Goal: Check status: Check status

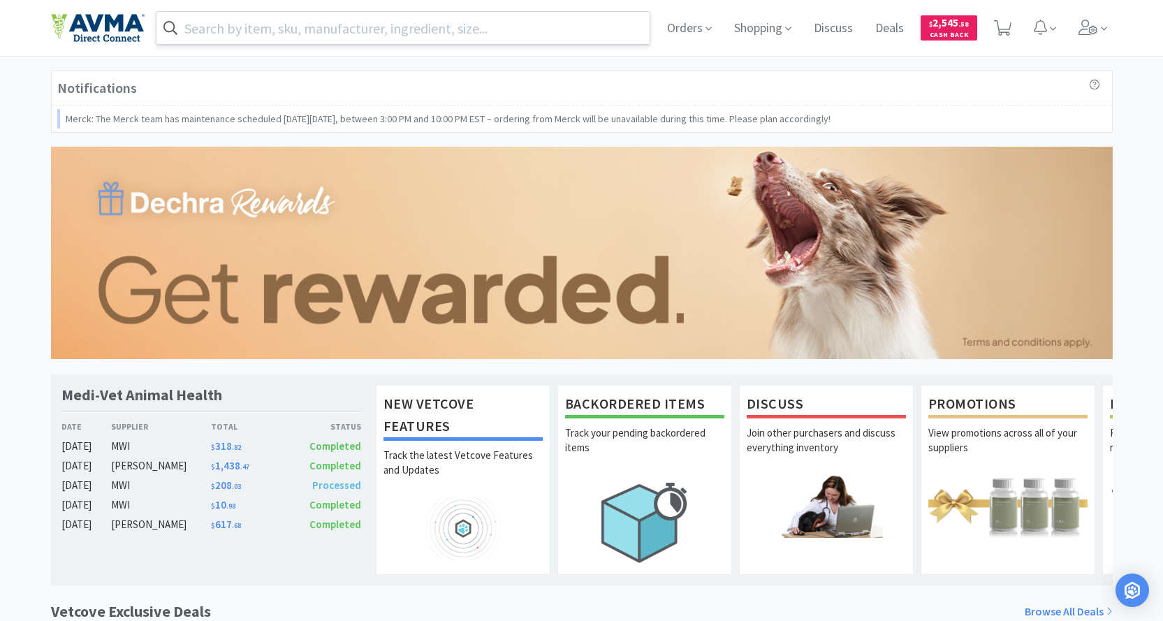
click at [330, 29] on input "text" at bounding box center [403, 28] width 494 height 32
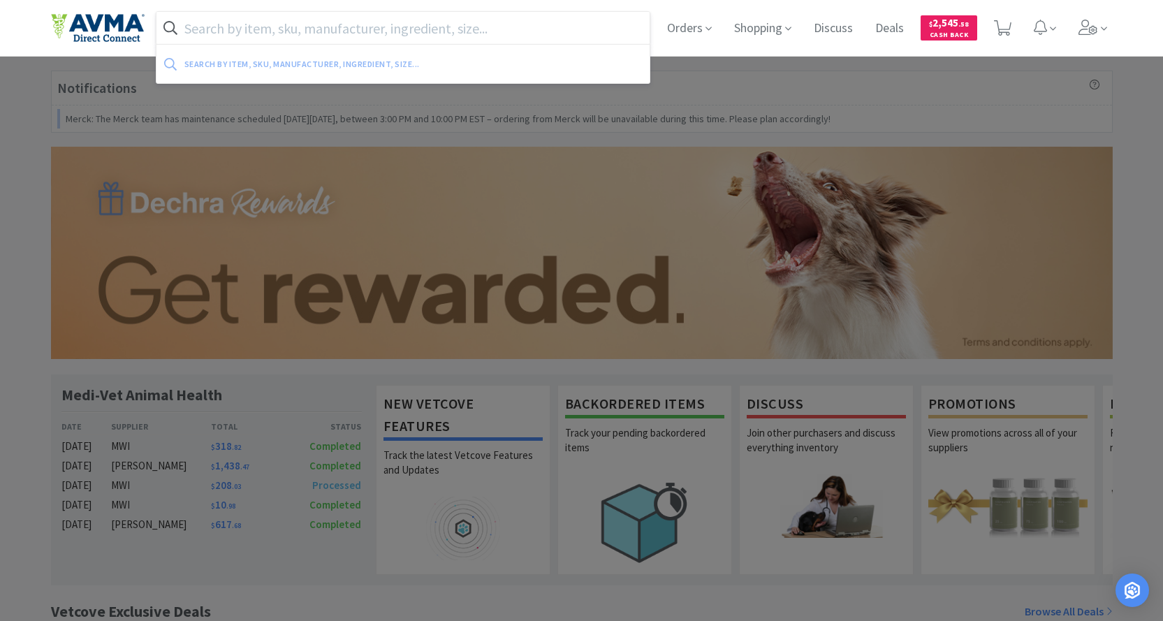
paste input "078441243"
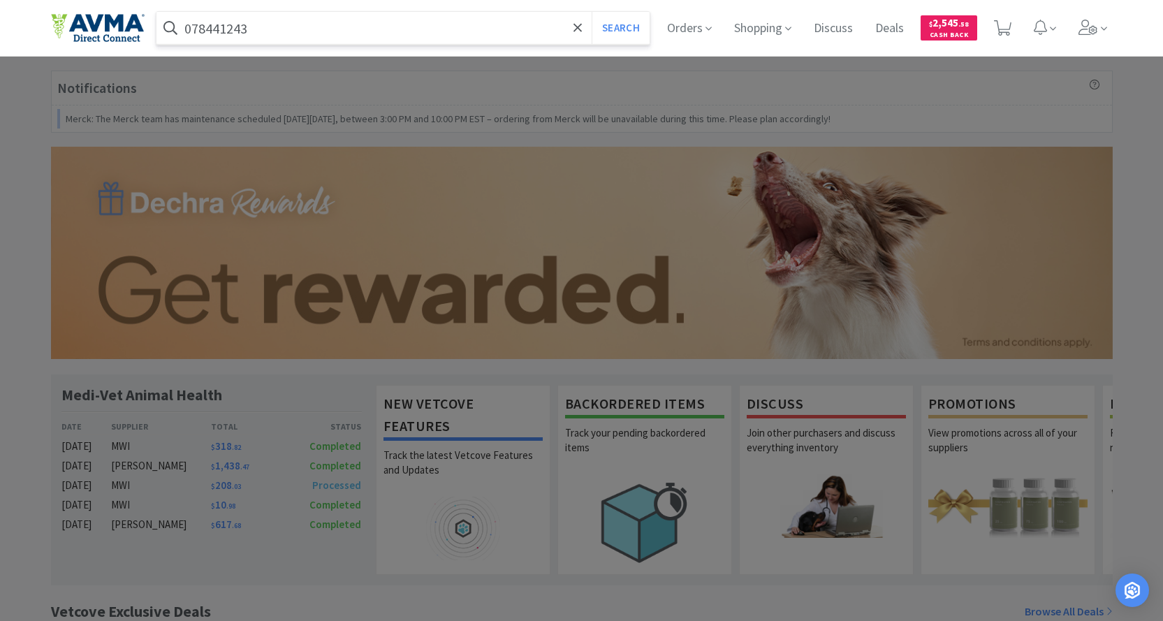
type input "078441243"
click at [592, 12] on button "Search" at bounding box center [621, 28] width 58 height 32
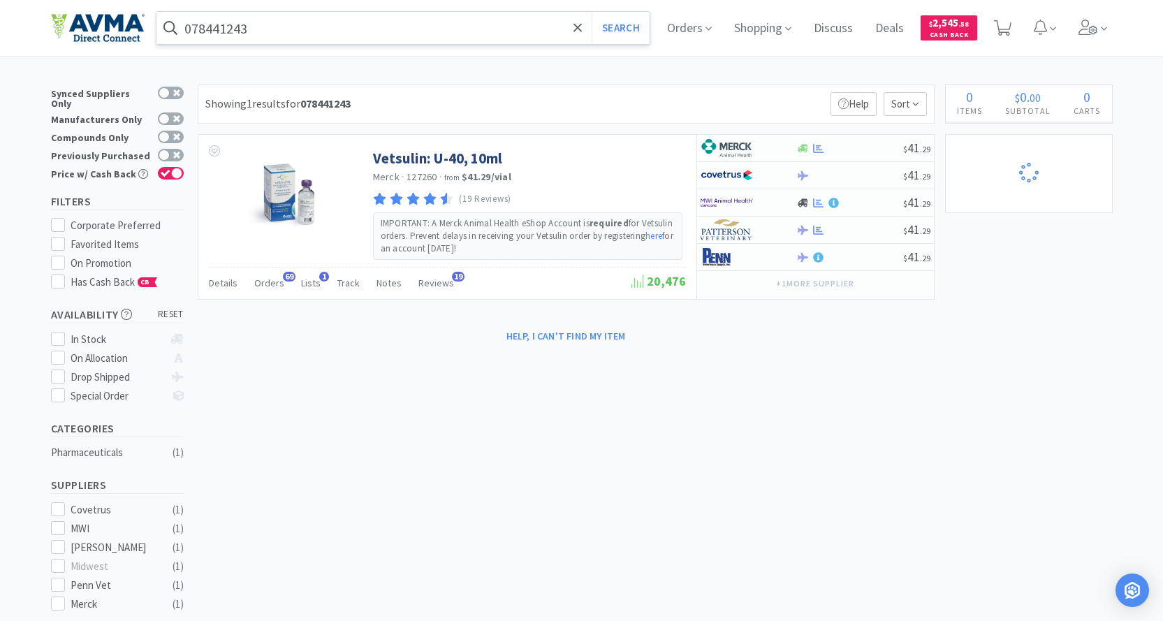
select select "1"
select select "25"
select select "3"
select select "1"
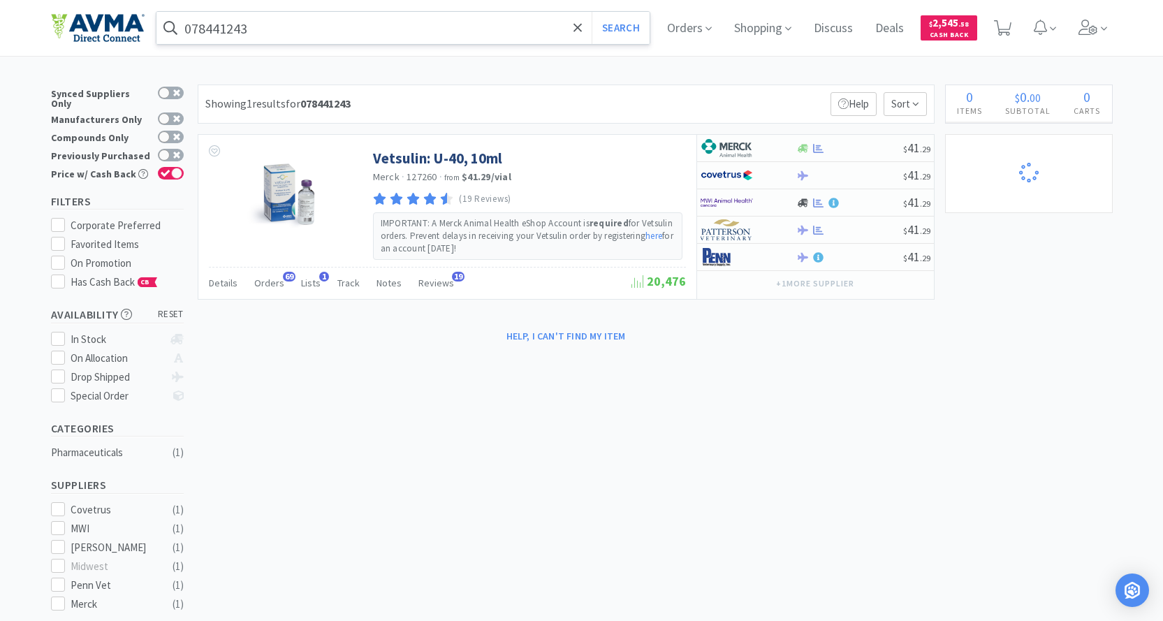
select select "1"
select select "2"
select select "3"
select select "96"
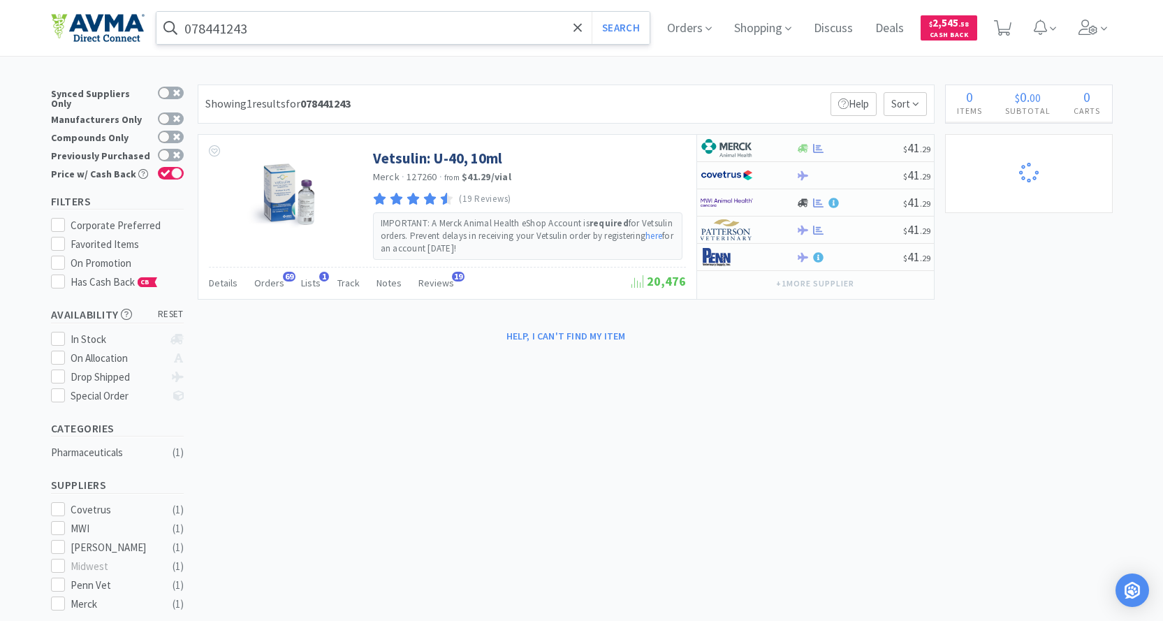
select select "3"
select select "1"
select select "12"
select select "1"
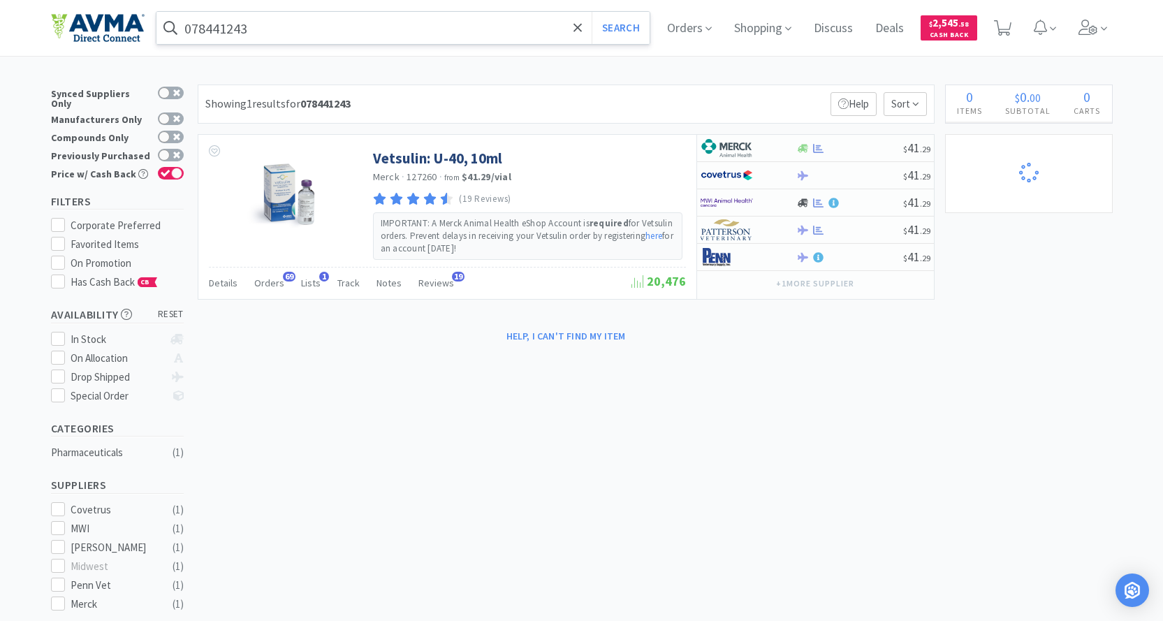
select select "1"
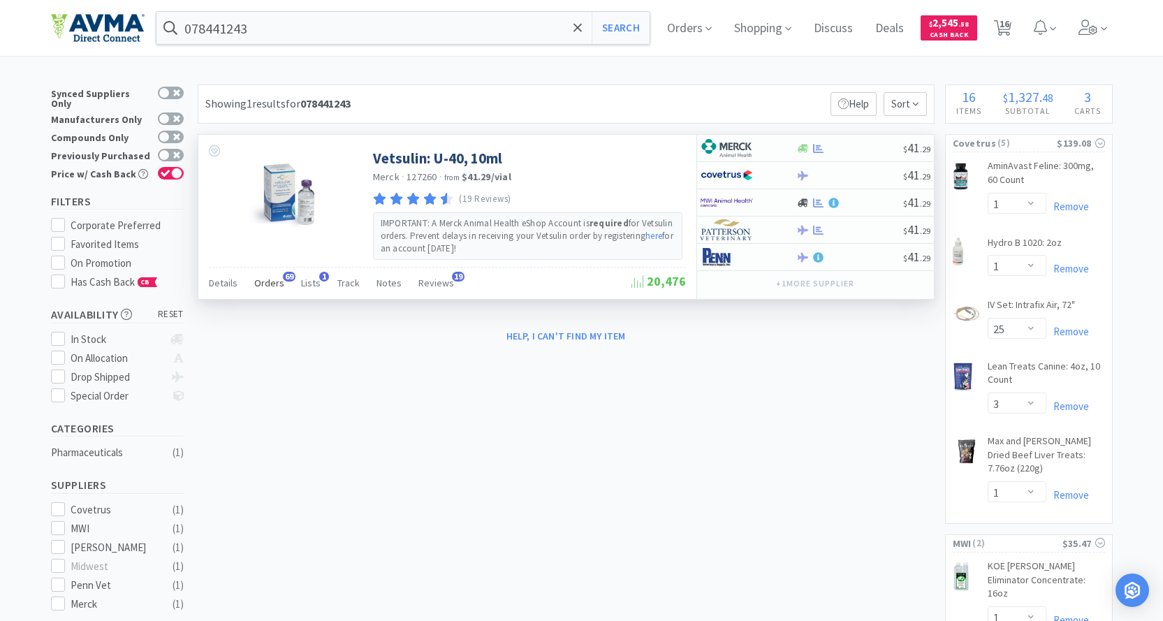
click at [260, 283] on span "Orders" at bounding box center [269, 283] width 30 height 13
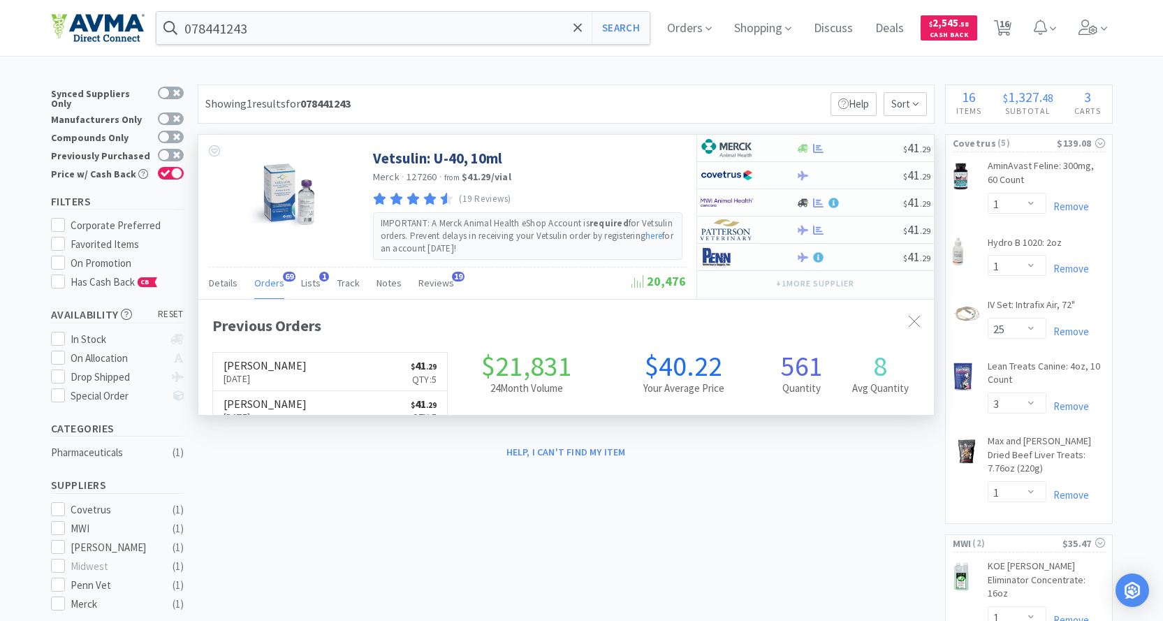
scroll to position [374, 736]
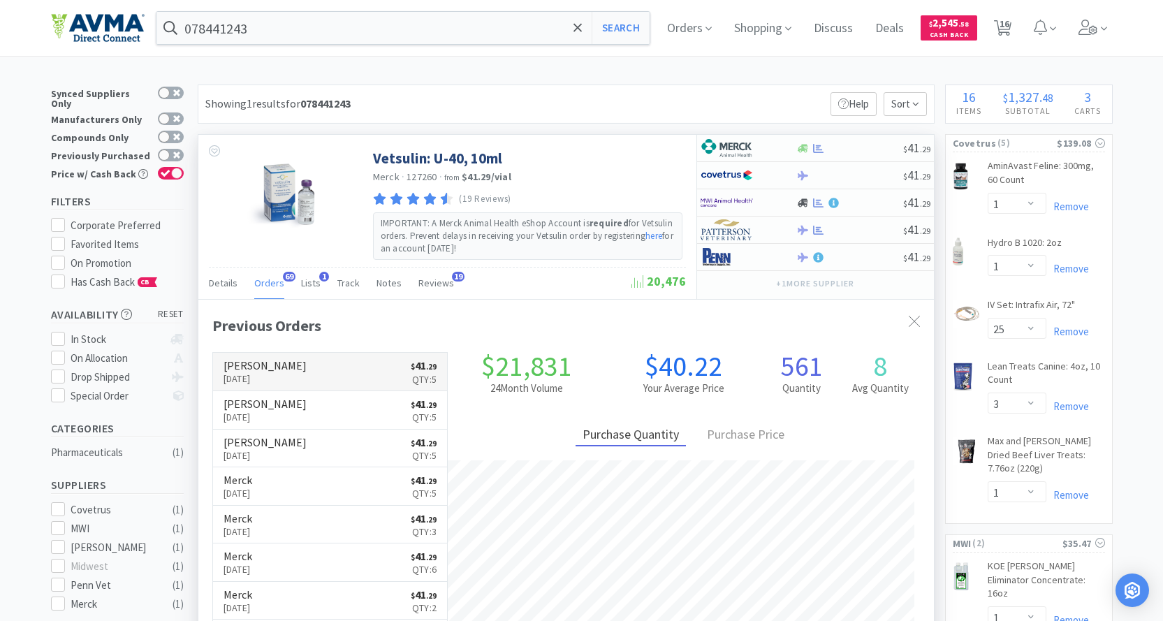
click at [261, 379] on p "[DATE]" at bounding box center [265, 378] width 83 height 15
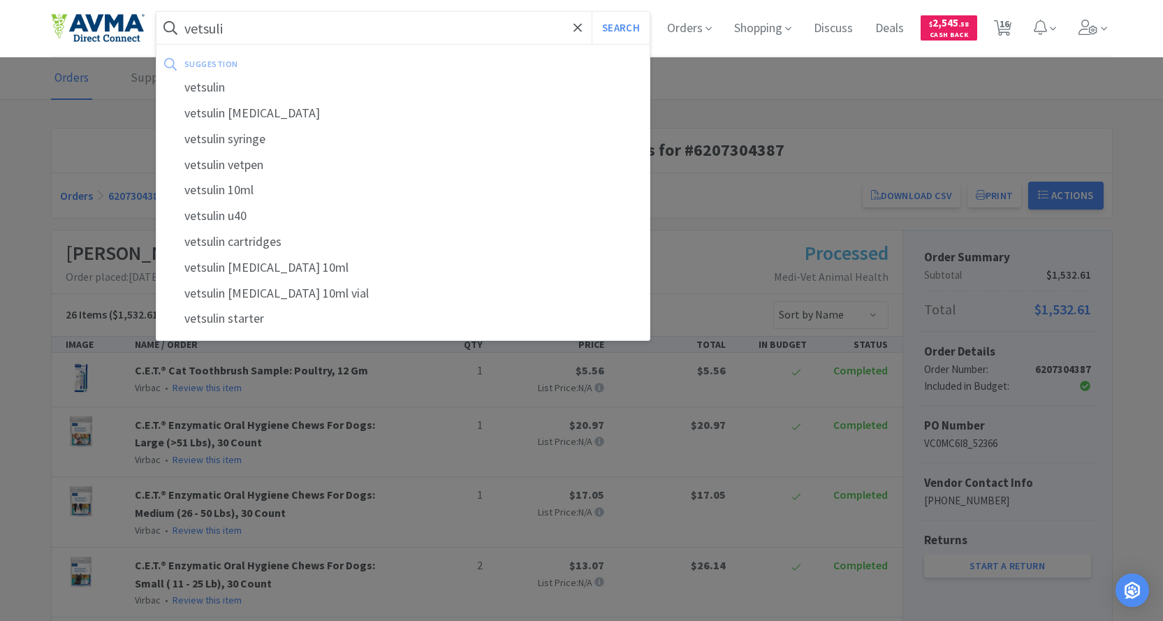
type input "vetsuli"
click at [592, 12] on button "Search" at bounding box center [621, 28] width 58 height 32
select select "1"
select select "25"
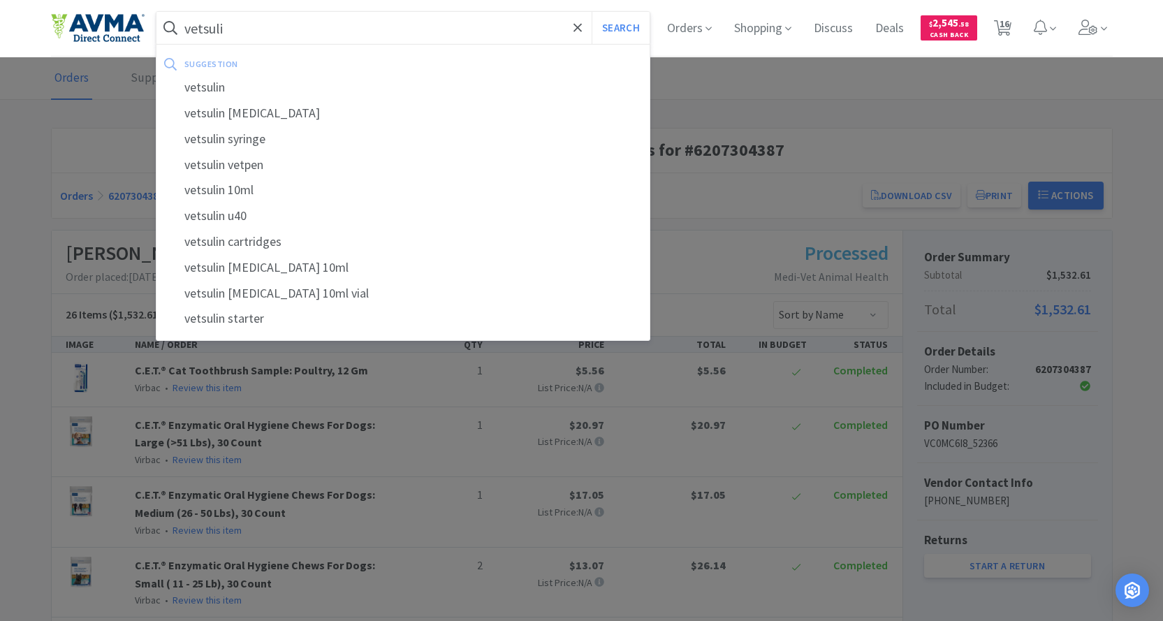
select select "3"
select select "1"
select select "2"
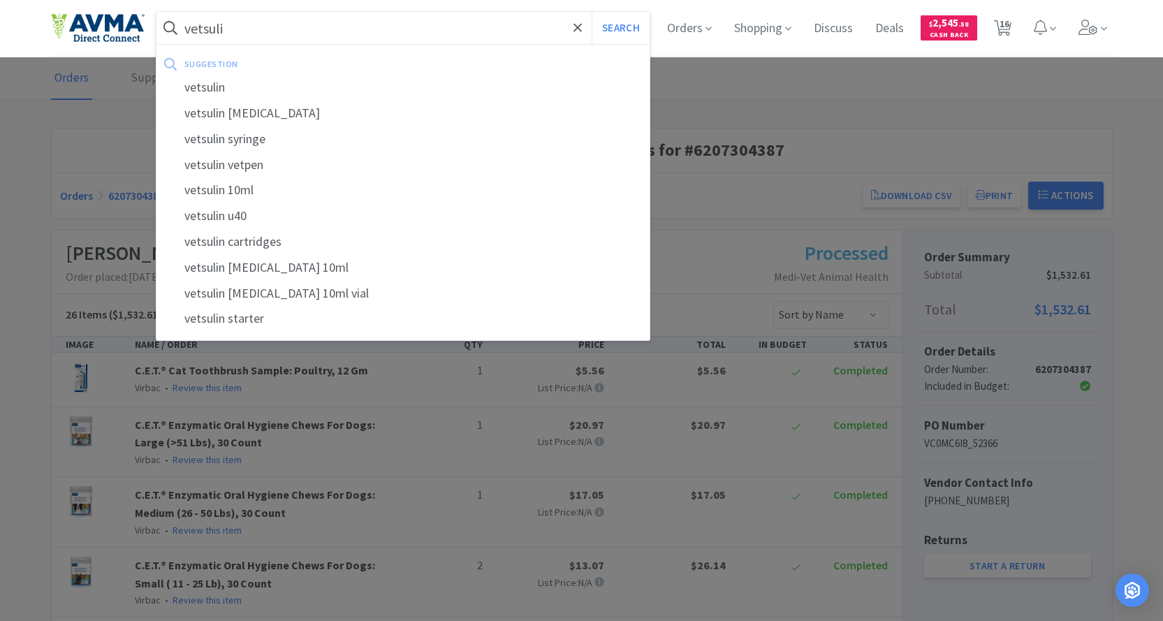
select select "3"
select select "96"
select select "3"
select select "1"
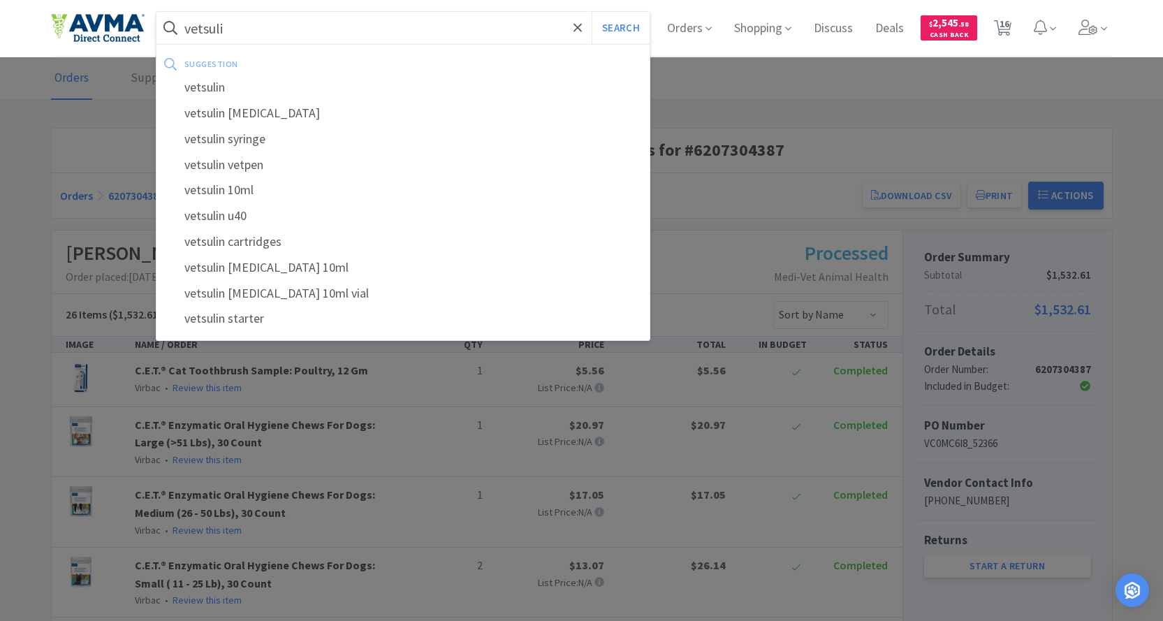
select select "12"
select select "1"
